Goal: Check status: Check status

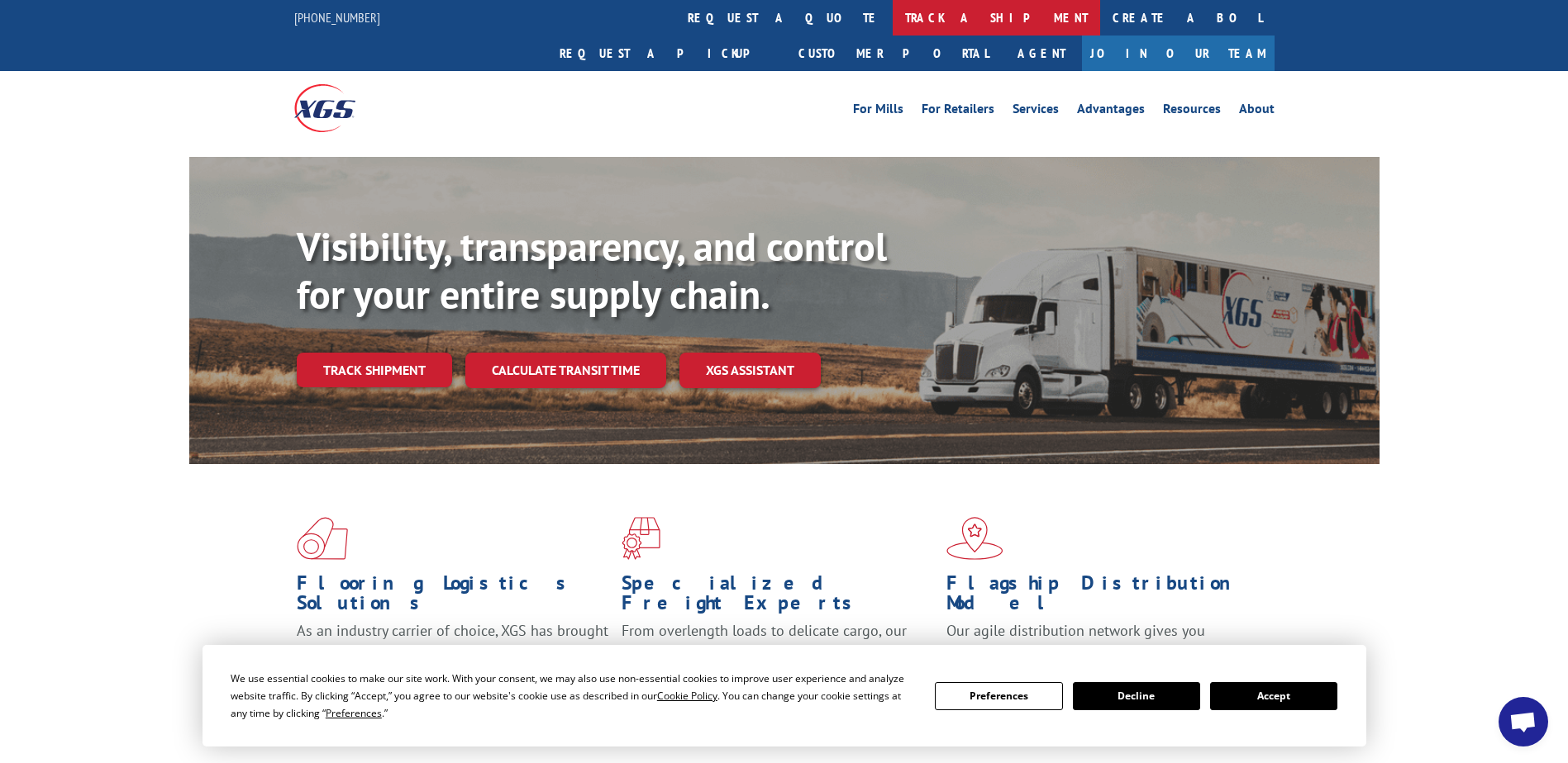
click at [893, 19] on link "track a shipment" at bounding box center [996, 18] width 207 height 35
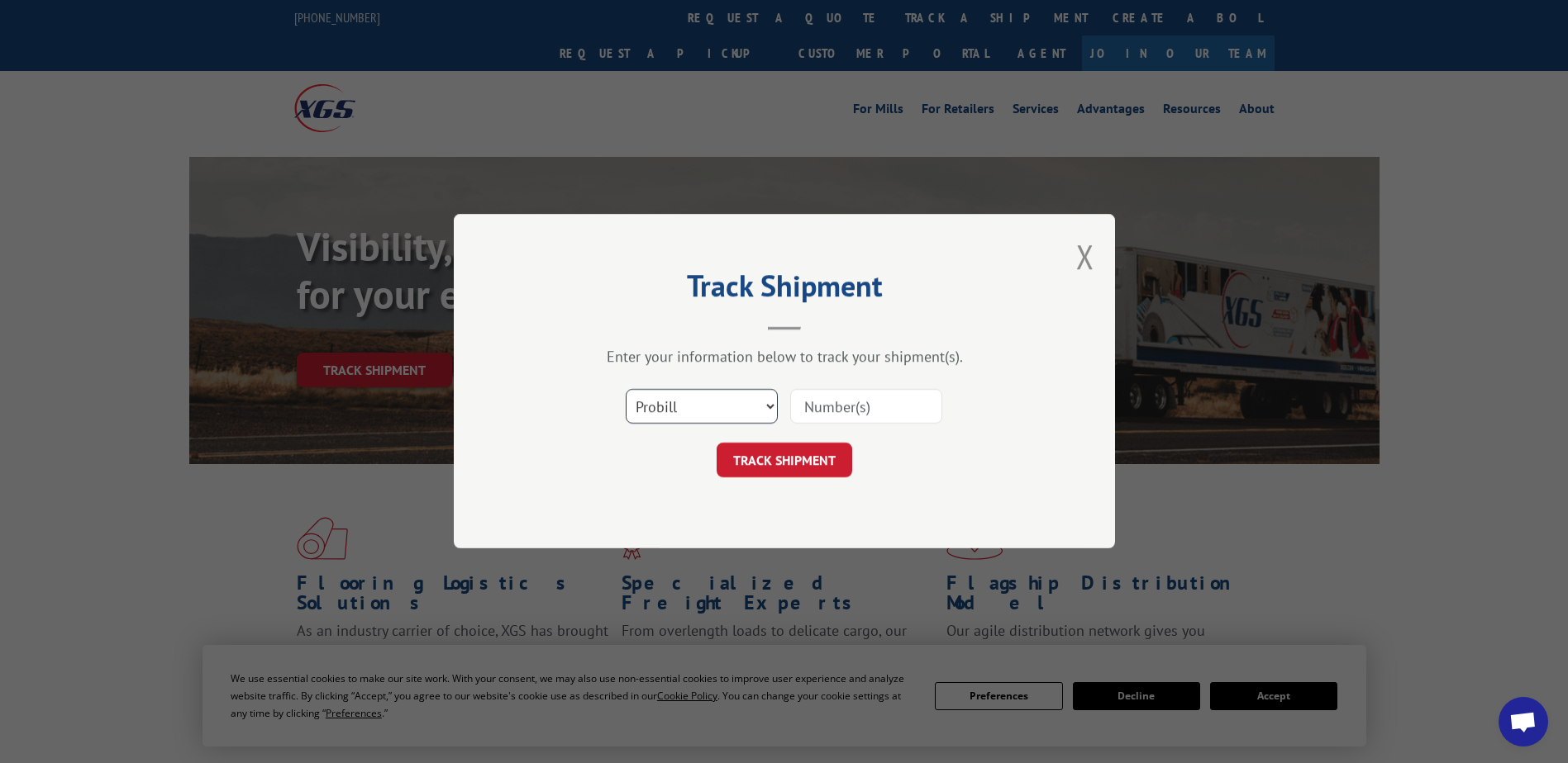
click at [718, 416] on select "Select category... Probill BOL PO" at bounding box center [701, 407] width 152 height 34
click at [873, 409] on input at bounding box center [866, 407] width 152 height 34
paste input "5607045"
type input "5607045"
click at [794, 463] on button "TRACK SHIPMENT" at bounding box center [785, 461] width 136 height 34
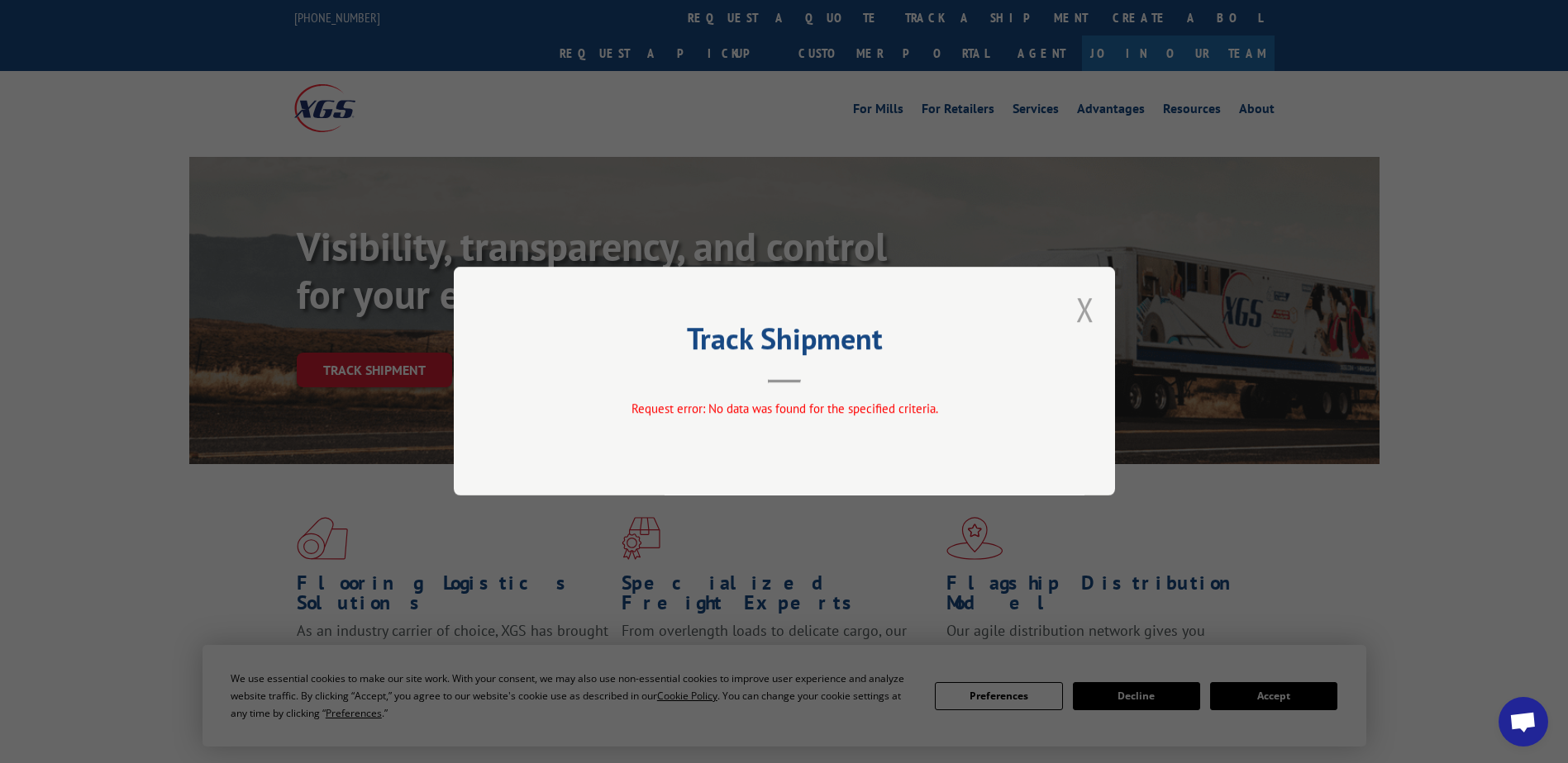
click at [1082, 312] on button "Close modal" at bounding box center [1086, 309] width 19 height 44
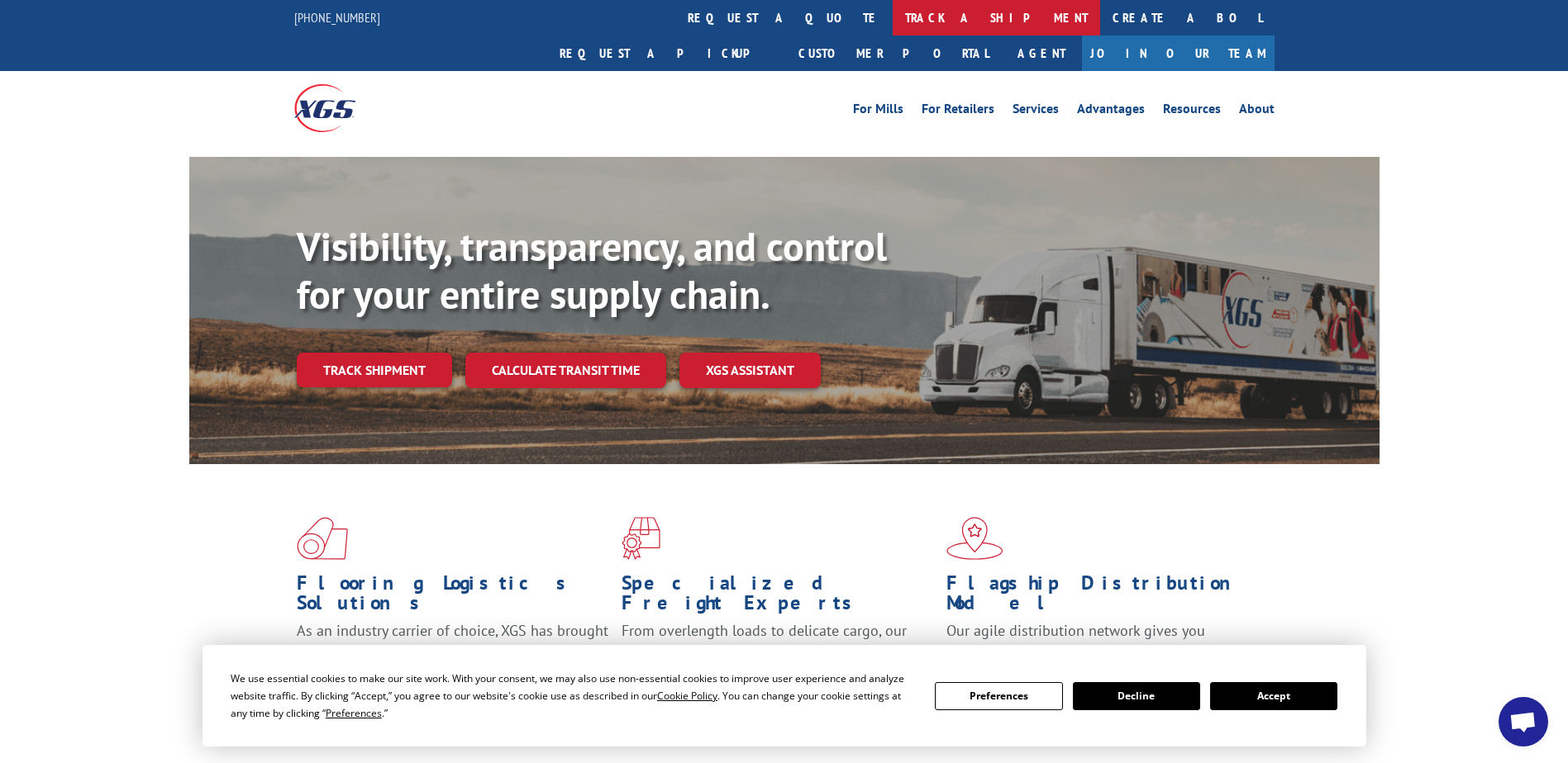
click at [893, 25] on link "track a shipment" at bounding box center [996, 18] width 207 height 35
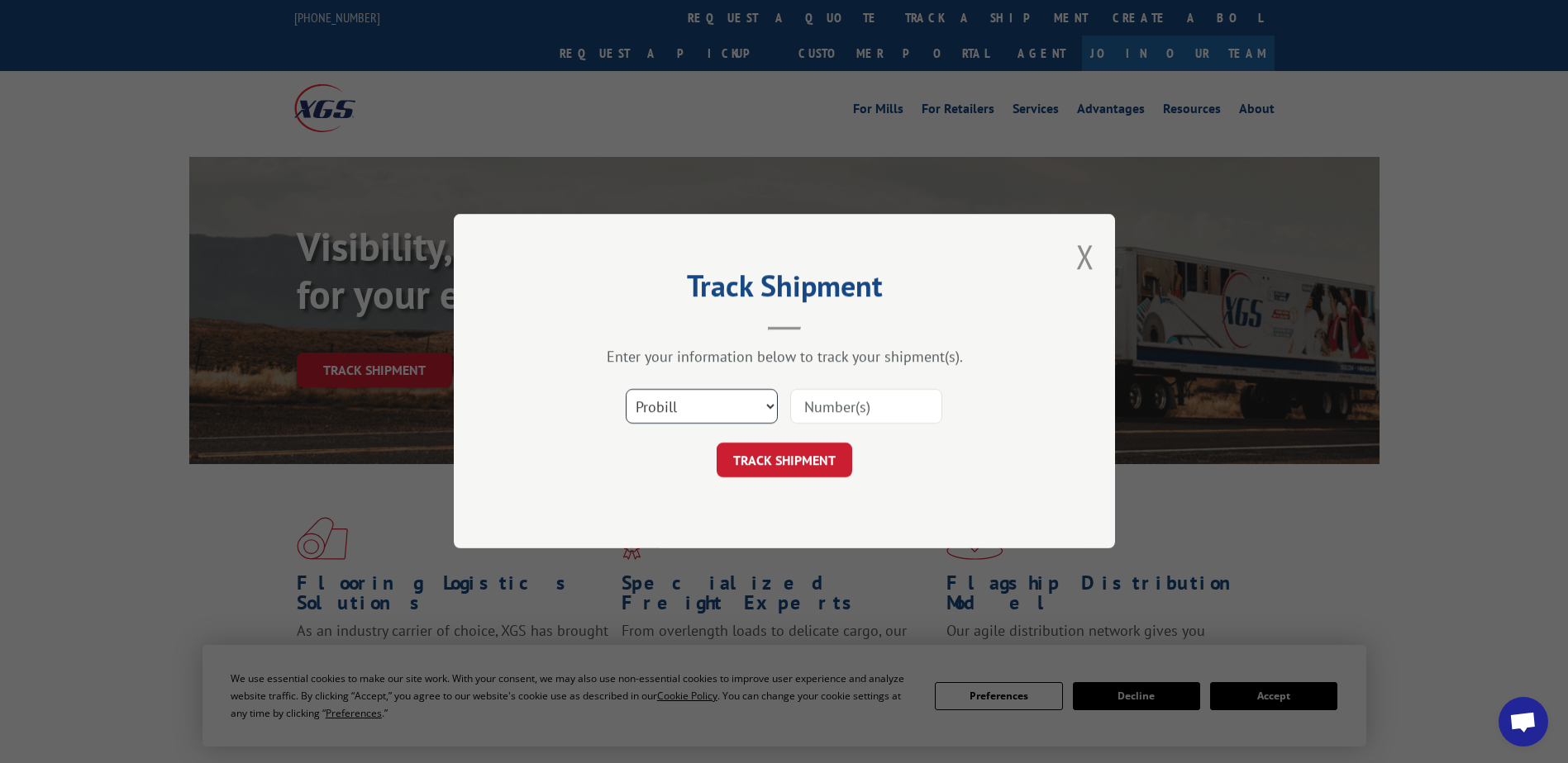
click at [773, 423] on select "Select category... Probill BOL PO" at bounding box center [701, 407] width 152 height 34
select select "bol"
click at [626, 390] on select "Select category... Probill BOL PO" at bounding box center [701, 407] width 152 height 34
drag, startPoint x: 854, startPoint y: 425, endPoint x: 861, endPoint y: 414, distance: 13.0
click at [858, 421] on div "Select category... Probill BOL PO" at bounding box center [784, 408] width 496 height 55
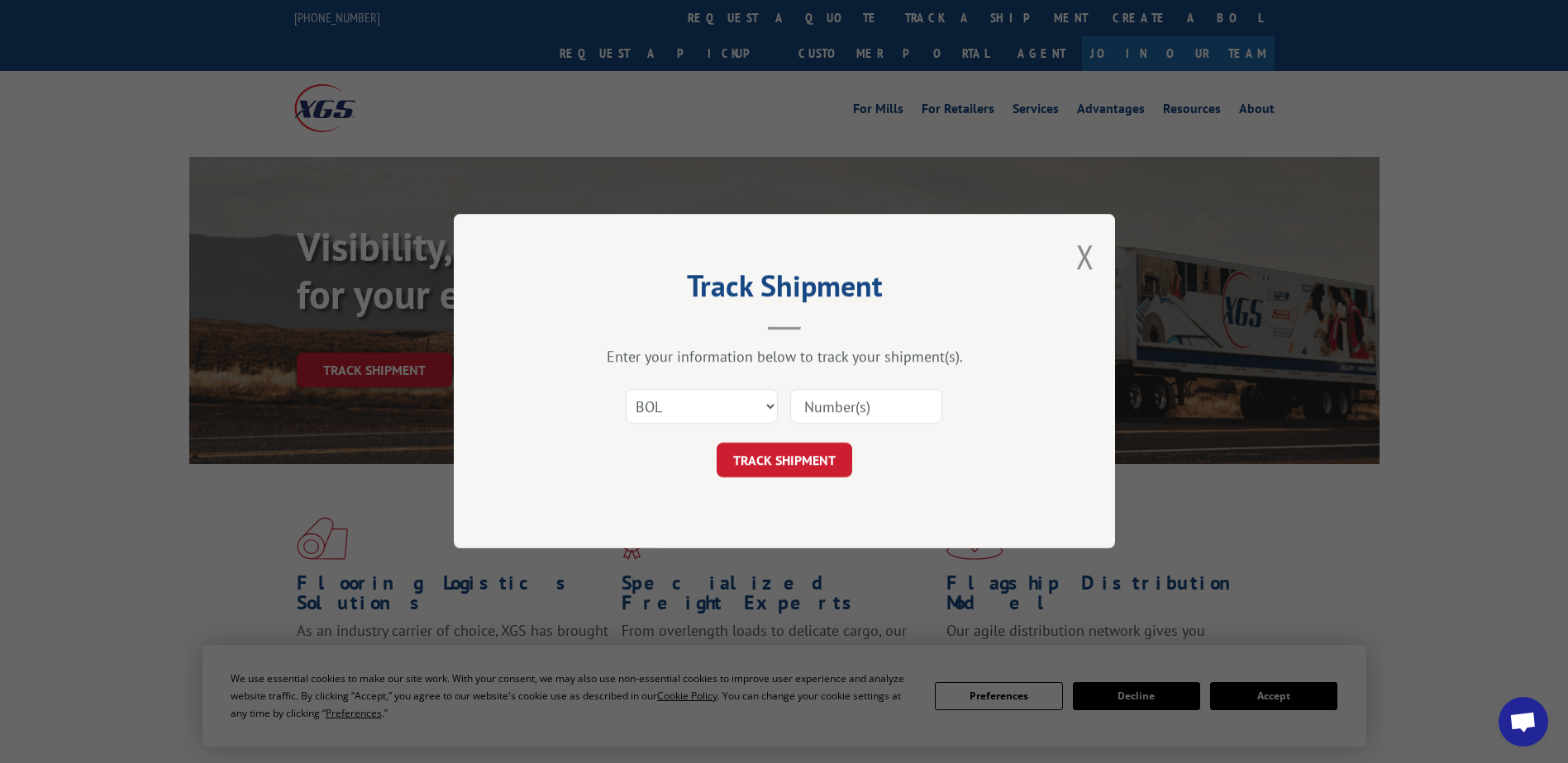
click at [862, 413] on input at bounding box center [866, 407] width 152 height 34
paste input "5607045"
type input "5607045"
click at [829, 456] on button "TRACK SHIPMENT" at bounding box center [785, 461] width 136 height 34
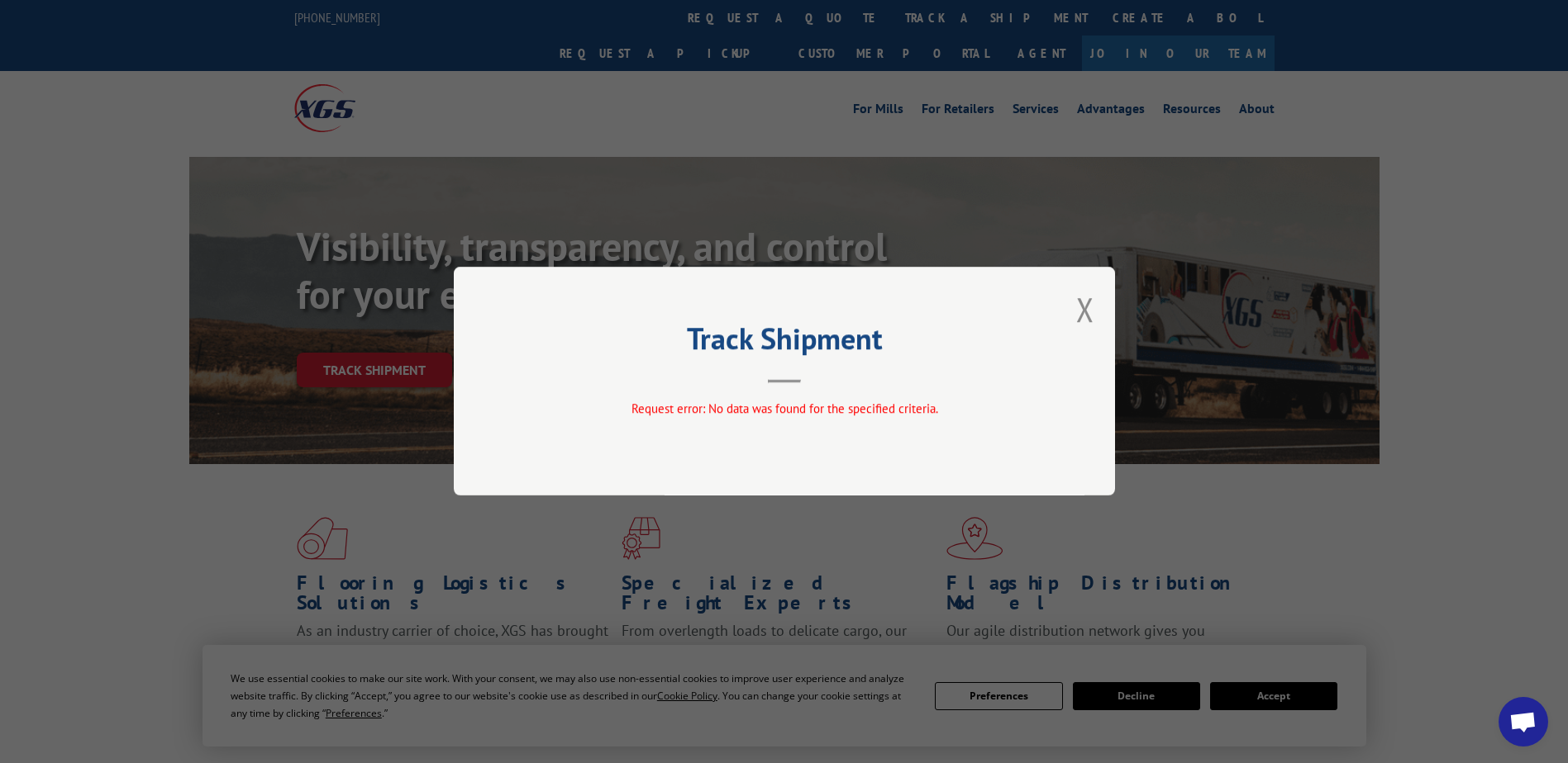
click at [1094, 299] on div "Track Shipment Request error: No data was found for the specified criteria." at bounding box center [784, 381] width 661 height 229
click at [1076, 300] on div "Track Shipment Request error: No data was found for the specified criteria." at bounding box center [784, 381] width 661 height 229
drag, startPoint x: 1091, startPoint y: 315, endPoint x: 1004, endPoint y: 244, distance: 112.3
click at [1088, 315] on button "Close modal" at bounding box center [1086, 309] width 19 height 44
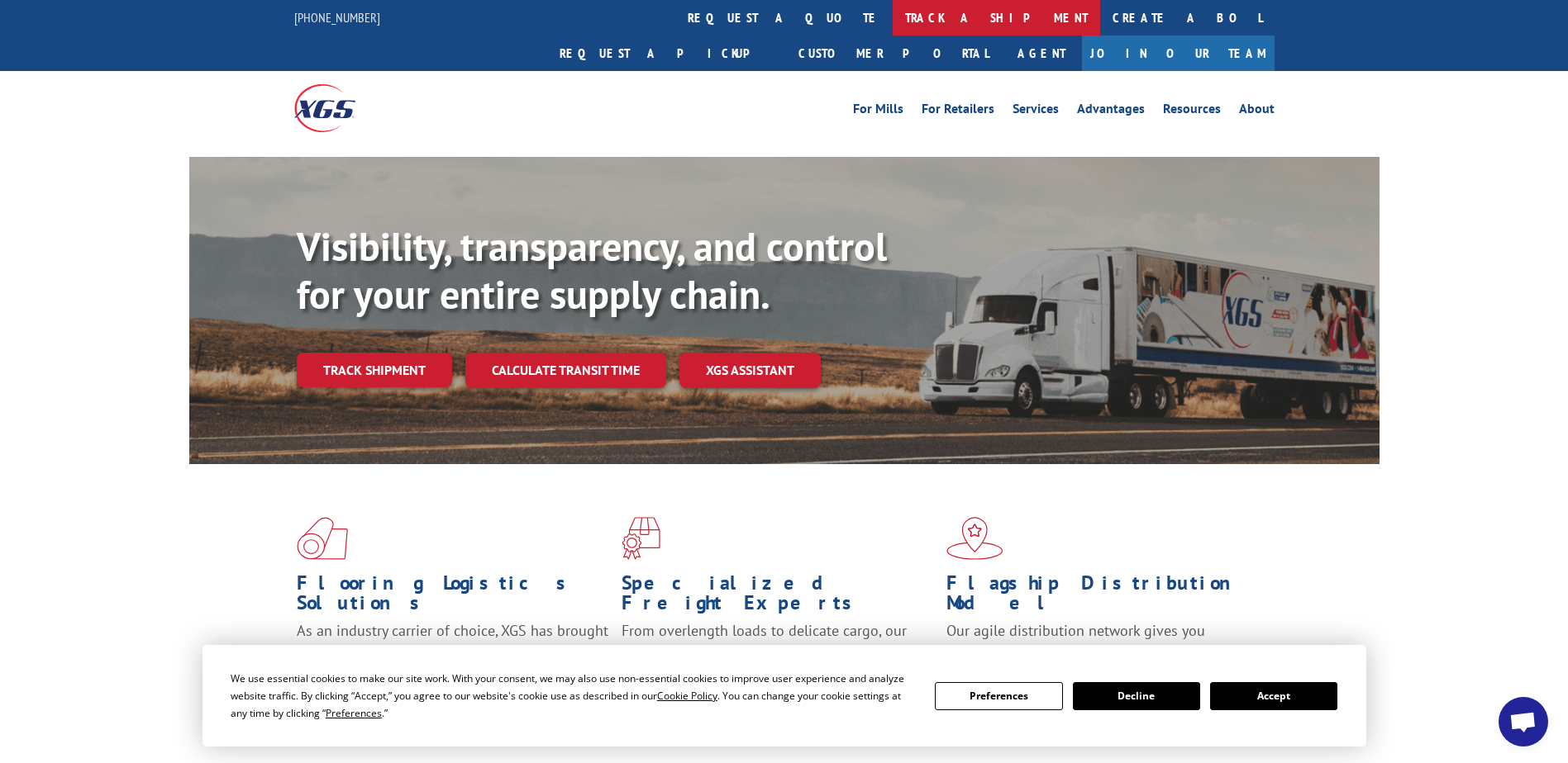
click at [893, 17] on link "track a shipment" at bounding box center [996, 18] width 207 height 35
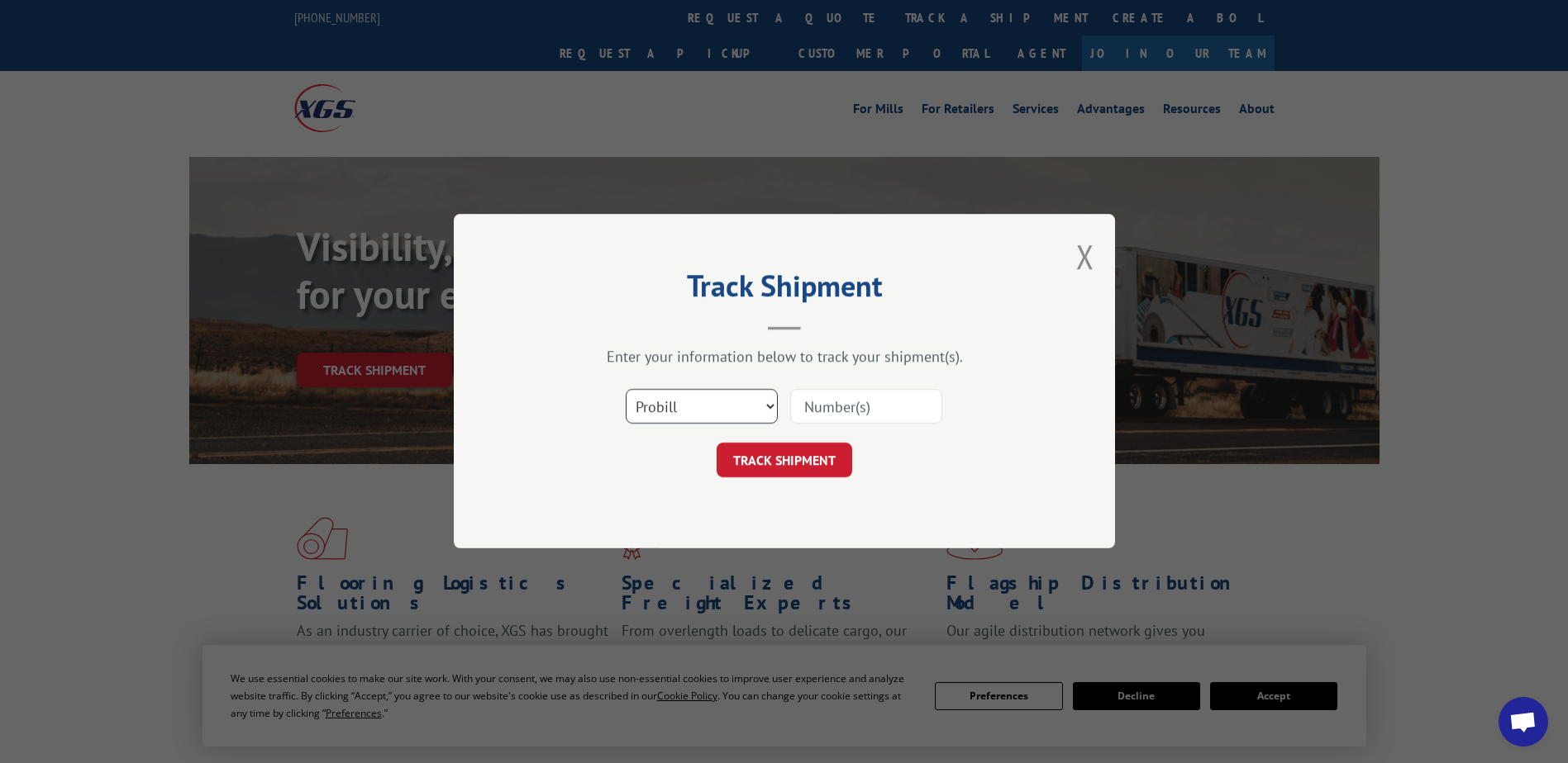
click at [758, 405] on select "Select category... Probill BOL PO" at bounding box center [701, 407] width 152 height 34
select select "po"
click at [626, 390] on select "Select category... Probill BOL PO" at bounding box center [701, 407] width 152 height 34
click at [862, 388] on div at bounding box center [866, 407] width 152 height 38
paste input "5607045"
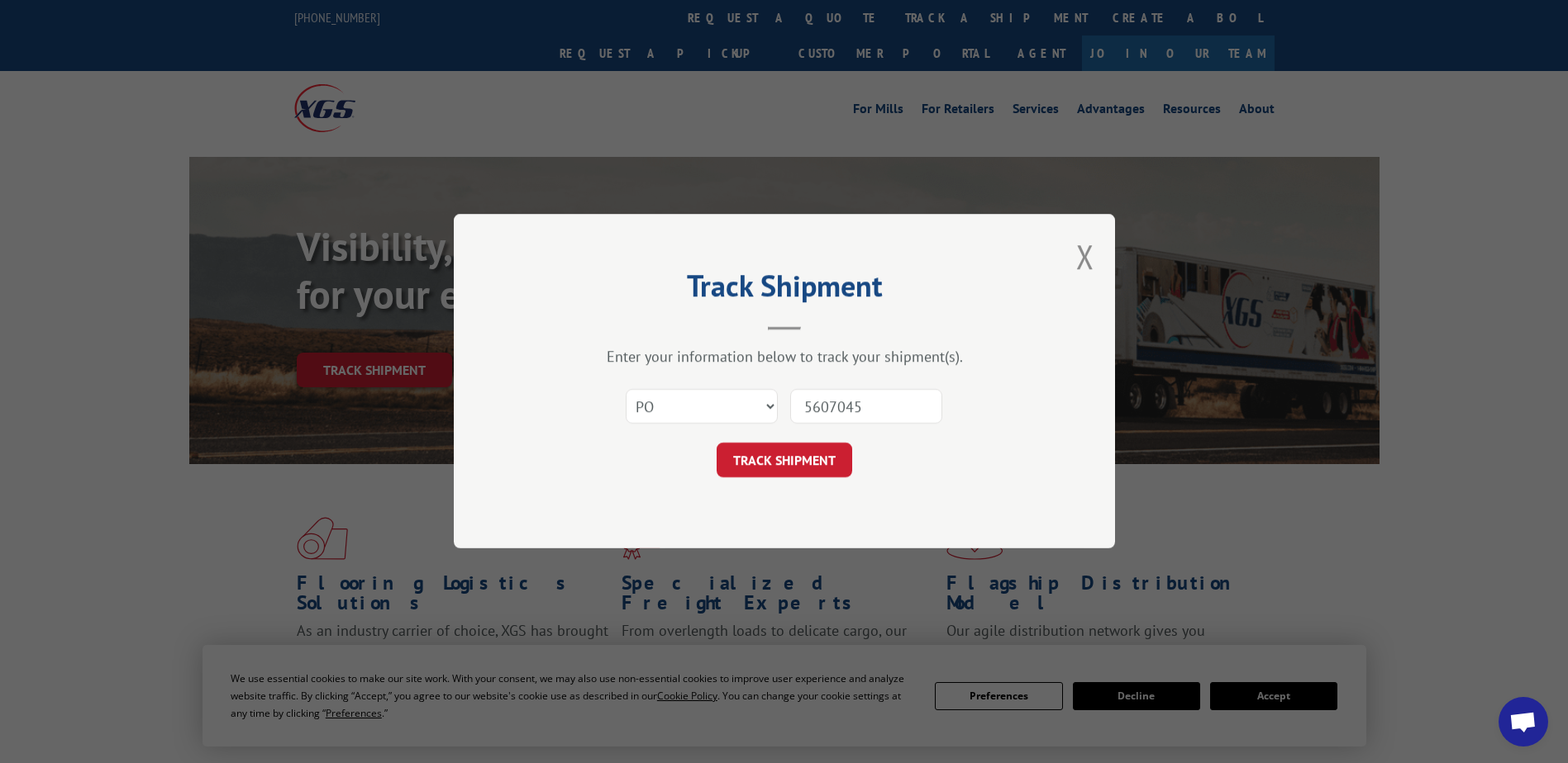
click at [863, 406] on input "5607045" at bounding box center [866, 407] width 152 height 34
type input "5607045"
click at [780, 445] on button "TRACK SHIPMENT" at bounding box center [785, 461] width 136 height 34
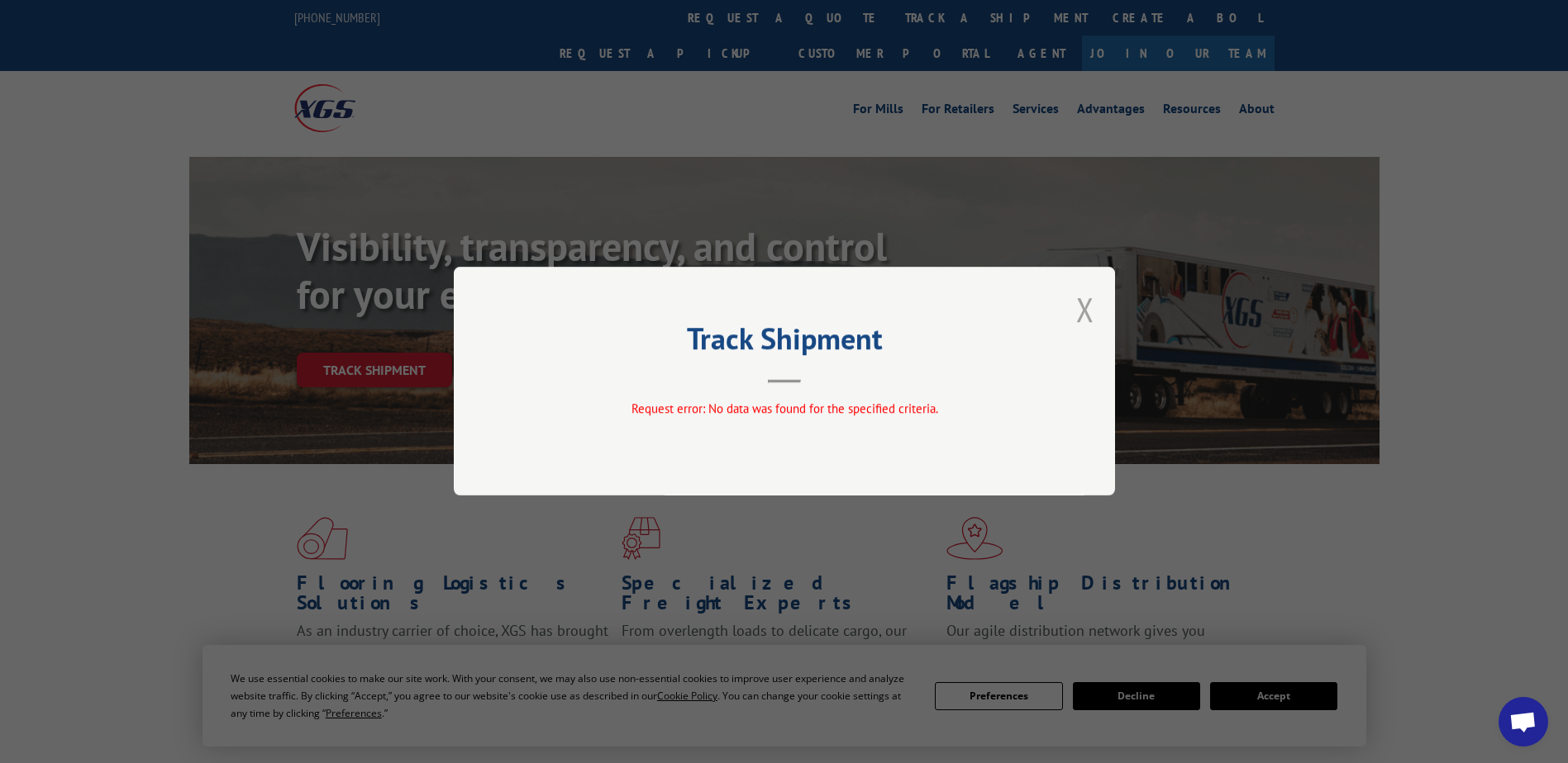
click at [1081, 308] on button "Close modal" at bounding box center [1086, 309] width 19 height 44
